Goal: Contribute content

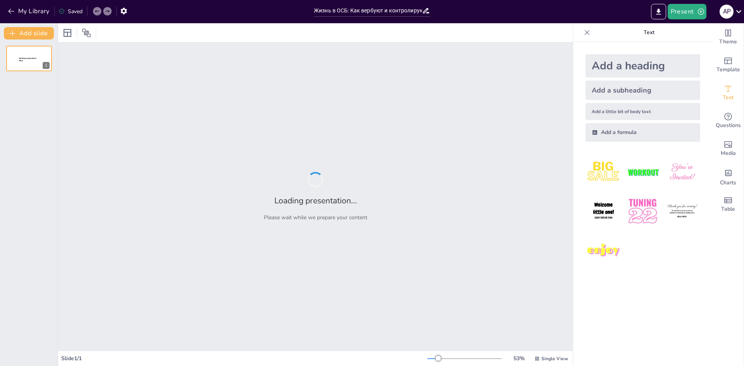
type input "Жизнь в ОСБ: Как вербуют и контролируют адептов"
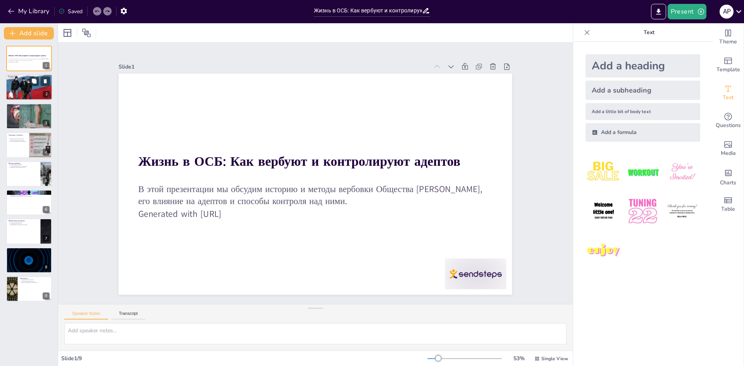
click at [27, 90] on div at bounding box center [29, 87] width 50 height 26
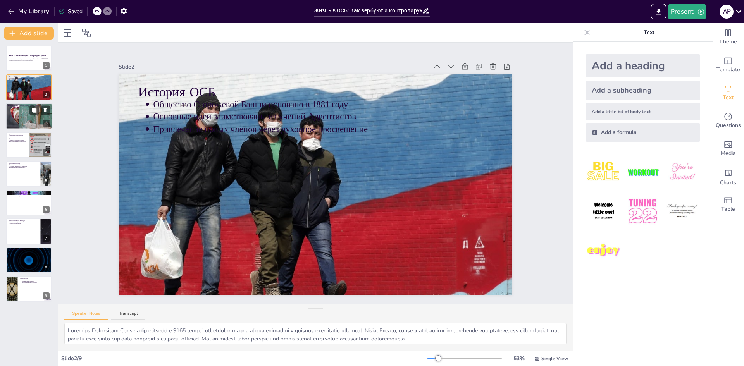
click at [28, 109] on p "Внедрение новых учений для укрепления контроля" at bounding box center [30, 110] width 40 height 2
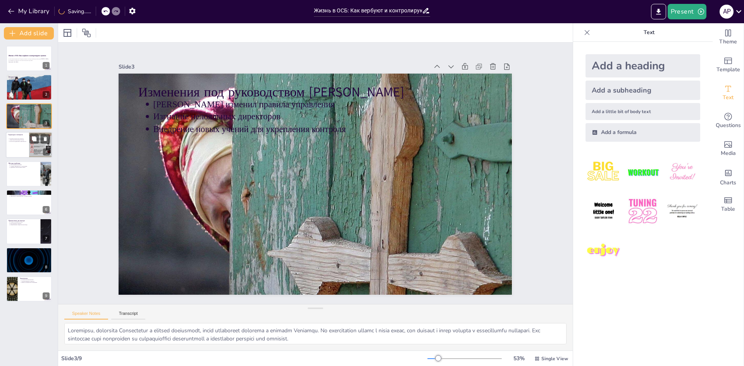
click at [28, 145] on div at bounding box center [29, 145] width 47 height 26
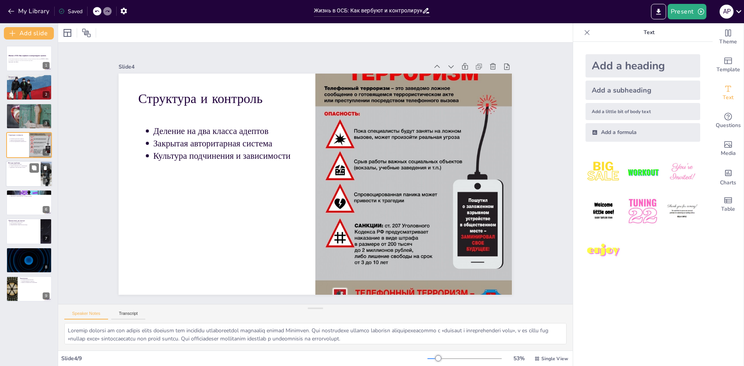
click at [38, 174] on div at bounding box center [29, 174] width 47 height 26
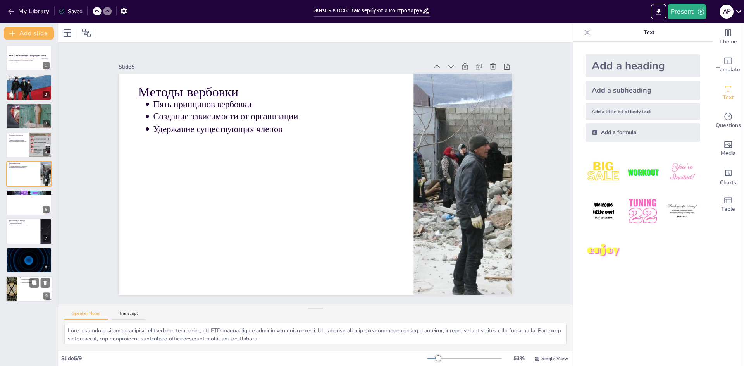
click at [41, 294] on div at bounding box center [29, 289] width 47 height 26
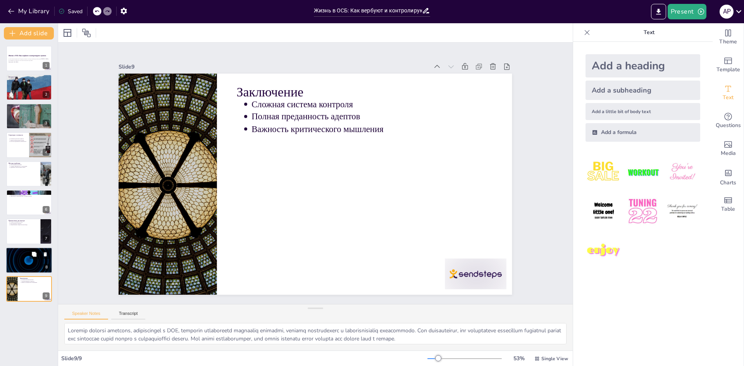
click at [14, 252] on p "Строгие условия для возвращения" at bounding box center [30, 253] width 40 height 2
type textarea "Lorem, ipsumdo sitametcon adipiscin elitse, doeiusmodtem incididuntut laboreet …"
